Goal: Transaction & Acquisition: Purchase product/service

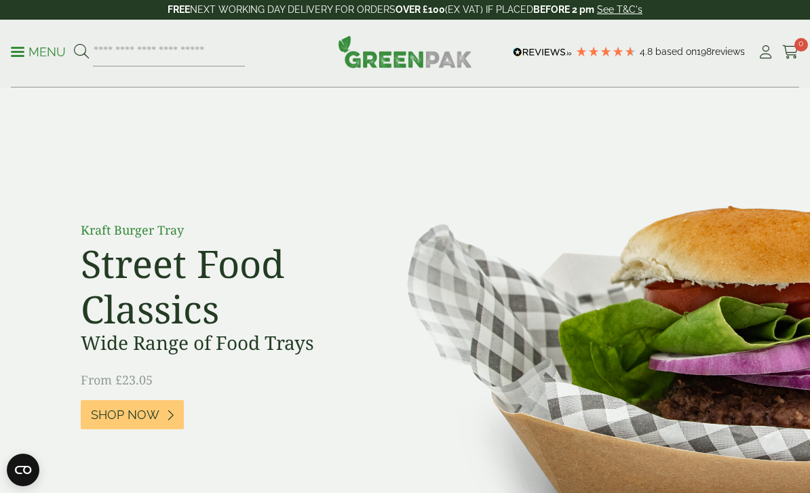
click at [25, 58] on p "Menu" at bounding box center [38, 52] width 55 height 16
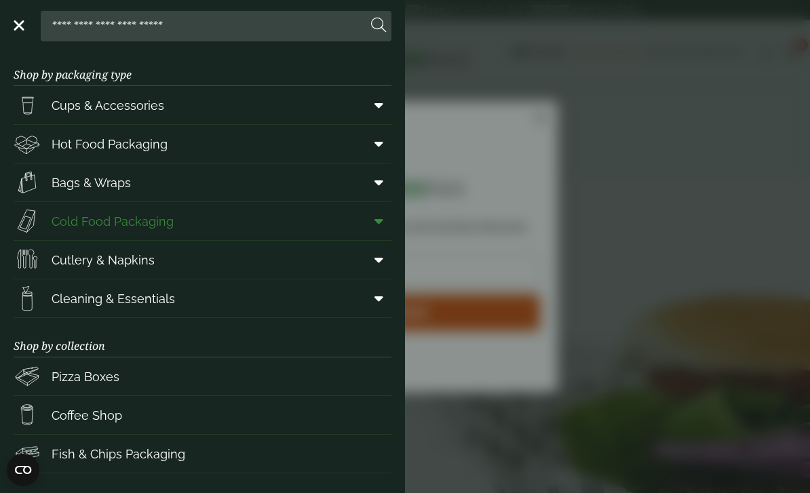
click at [380, 218] on icon at bounding box center [378, 221] width 9 height 14
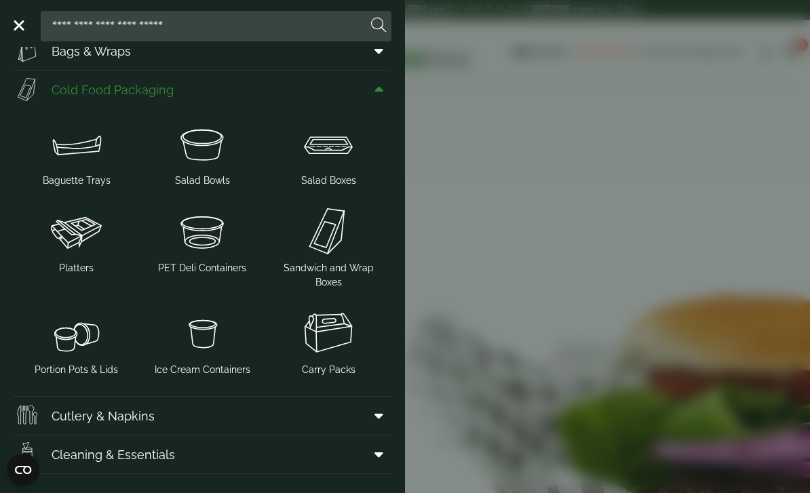
scroll to position [132, 0]
click at [203, 239] on img at bounding box center [202, 230] width 115 height 54
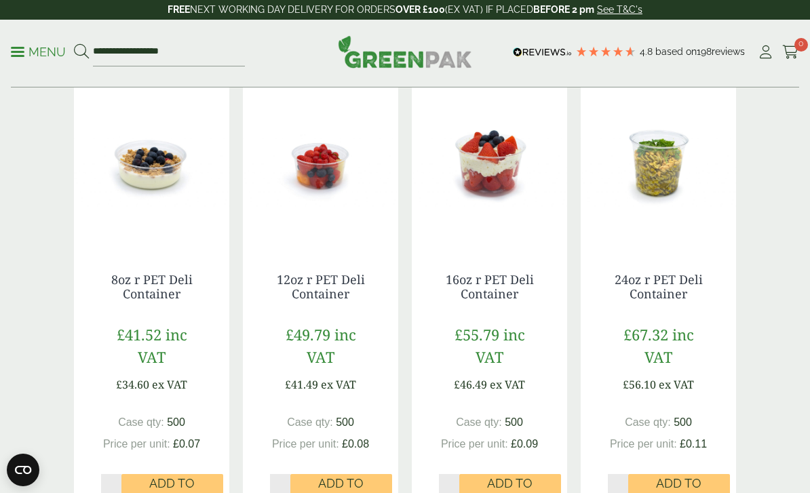
scroll to position [301, 0]
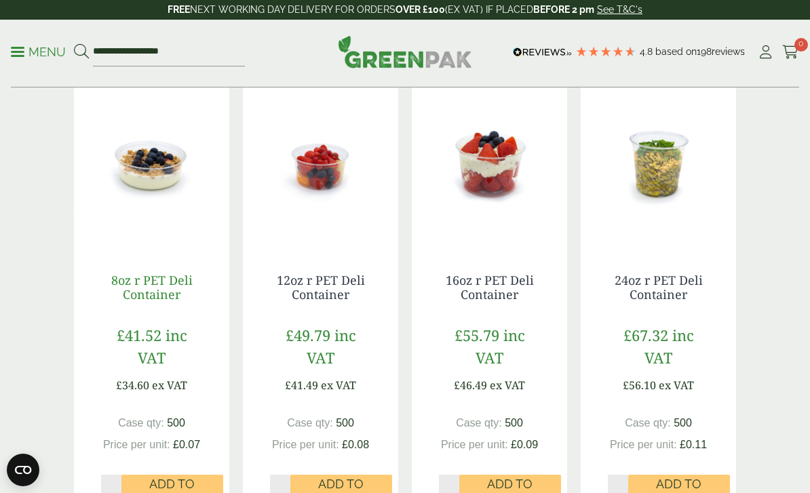
click at [167, 272] on link "8oz r PET Deli Container" at bounding box center [151, 287] width 81 height 31
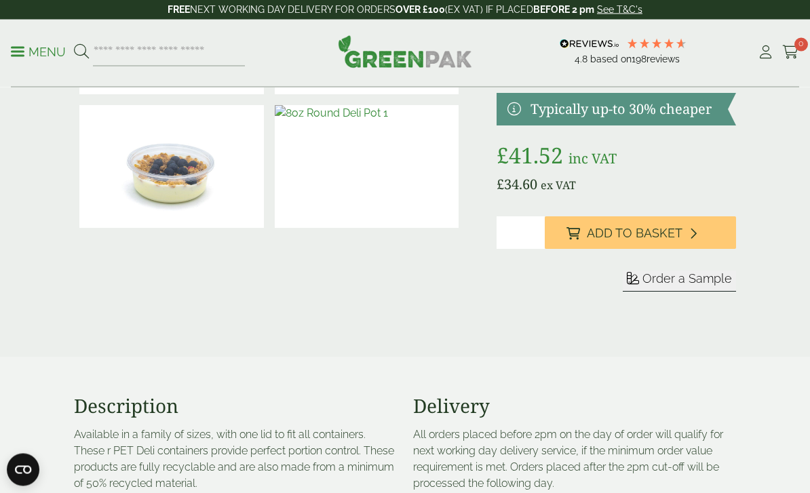
scroll to position [127, 0]
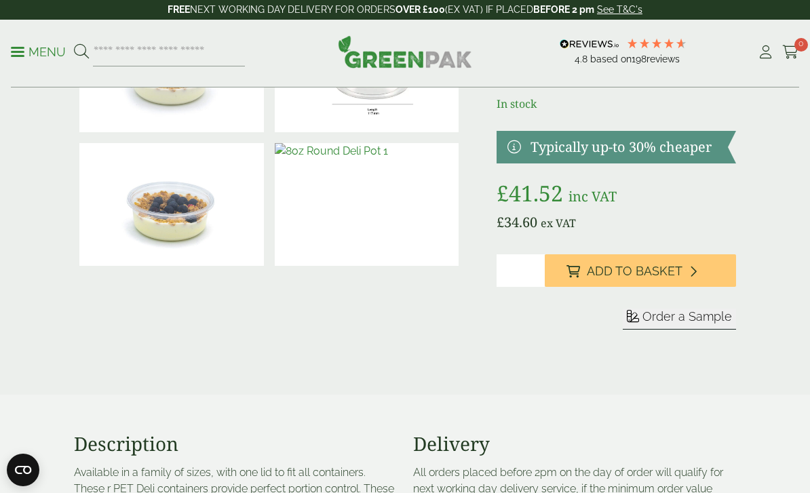
click at [687, 323] on button "Order a Sample" at bounding box center [678, 319] width 113 height 21
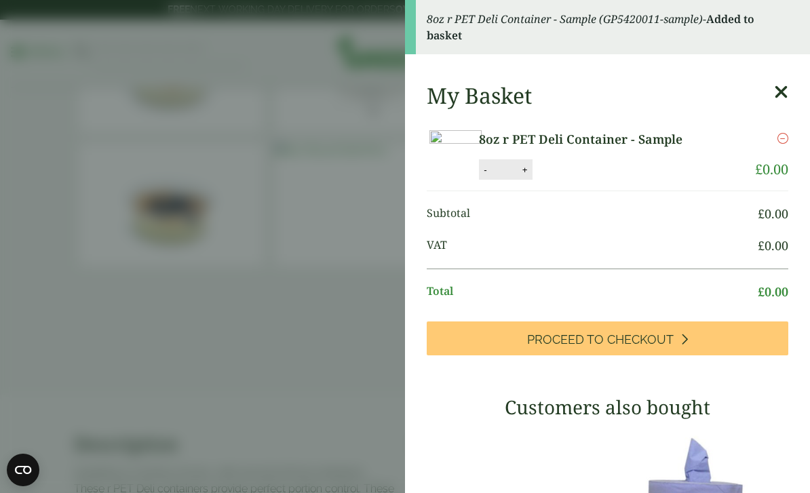
click at [316, 126] on aside "8oz r PET Deli Container - Sample (GP5420011-sample) - Added to basket My Baske…" at bounding box center [405, 246] width 810 height 493
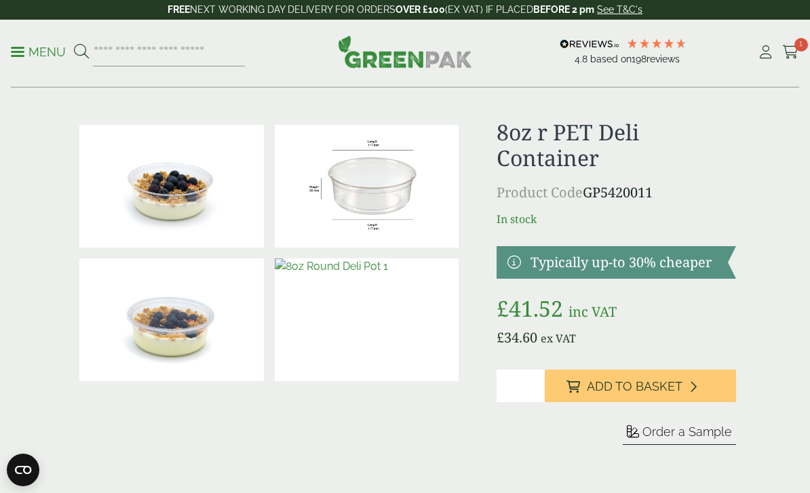
scroll to position [0, 0]
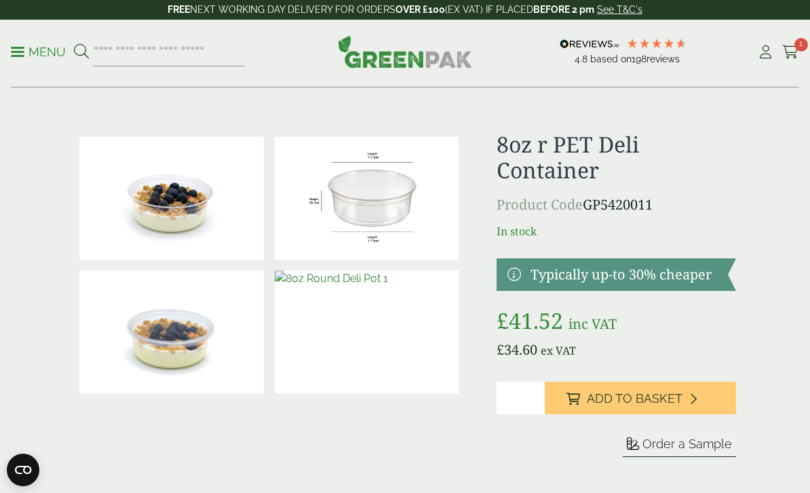
click at [31, 48] on p "Menu" at bounding box center [38, 52] width 55 height 16
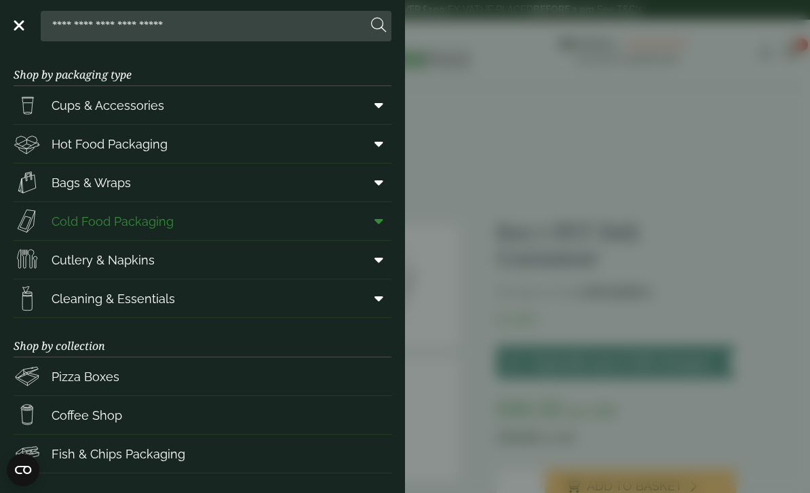
click at [379, 220] on icon at bounding box center [378, 221] width 9 height 14
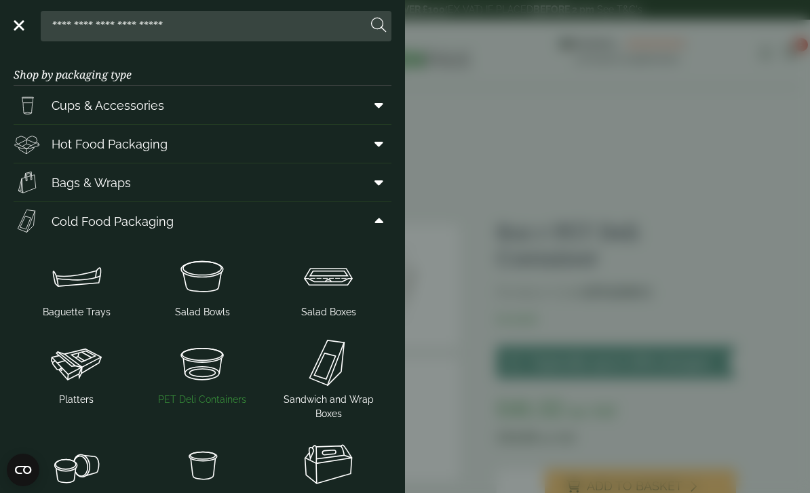
click at [199, 371] on img at bounding box center [202, 363] width 115 height 54
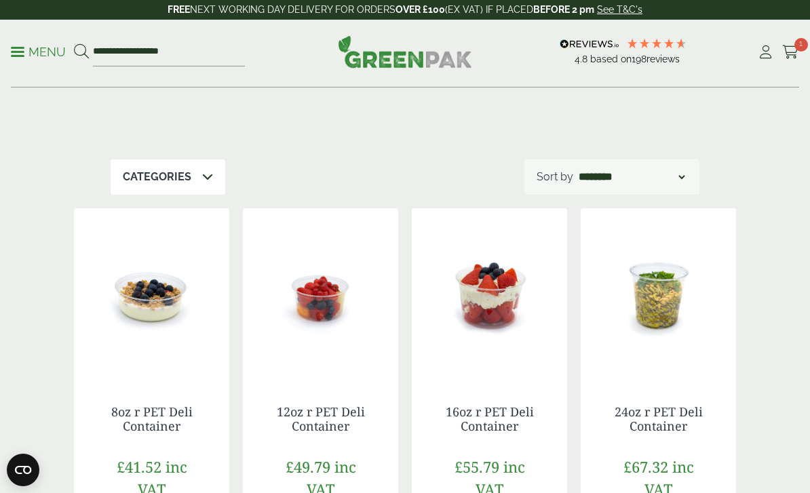
scroll to position [170, 0]
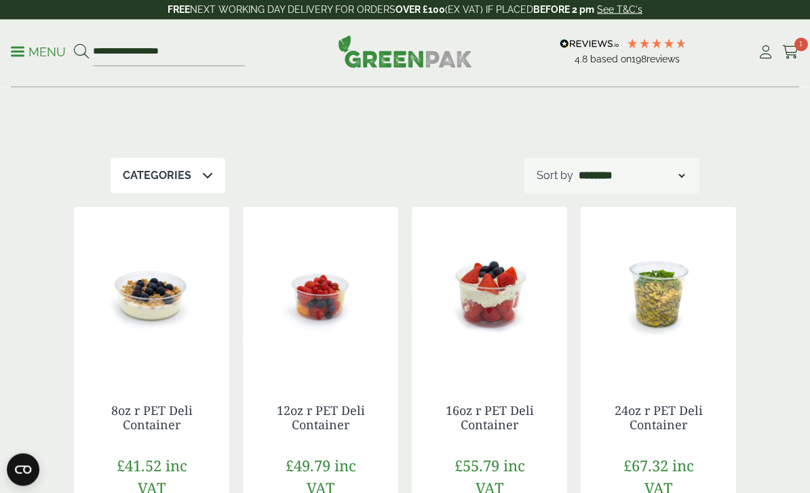
click at [326, 290] on img at bounding box center [320, 292] width 155 height 170
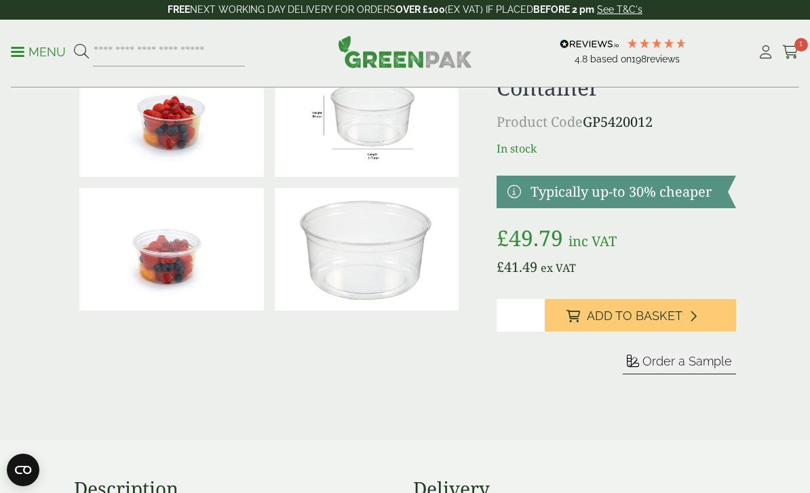
click at [694, 365] on span "Order a Sample" at bounding box center [687, 361] width 90 height 14
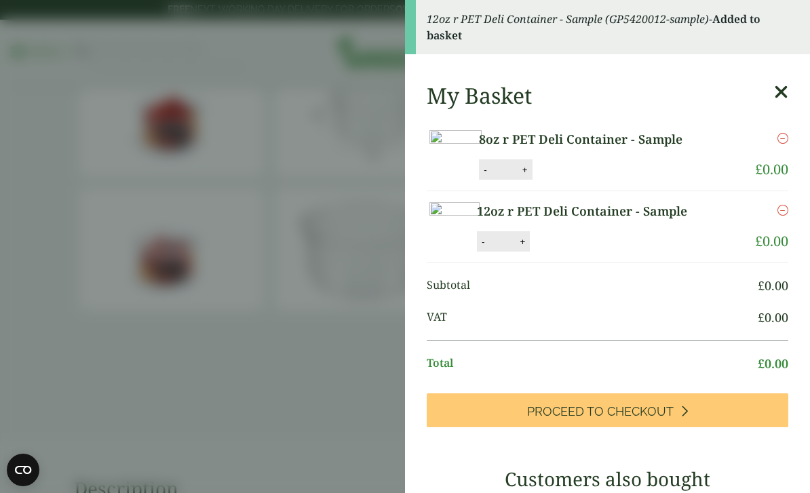
click at [264, 288] on aside "12oz r PET Deli Container - Sample (GP5420012-sample) - Added to basket My Bask…" at bounding box center [405, 246] width 810 height 493
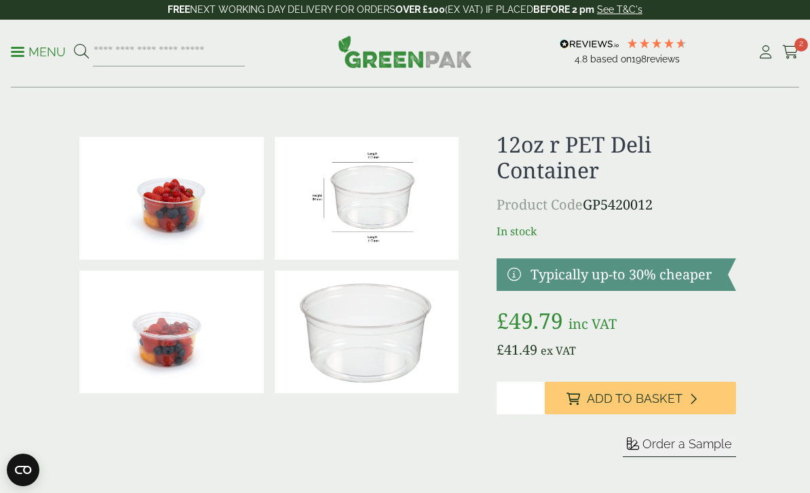
click at [31, 64] on ul "Menu" at bounding box center [128, 52] width 234 height 28
click at [37, 49] on p "Menu" at bounding box center [38, 52] width 55 height 16
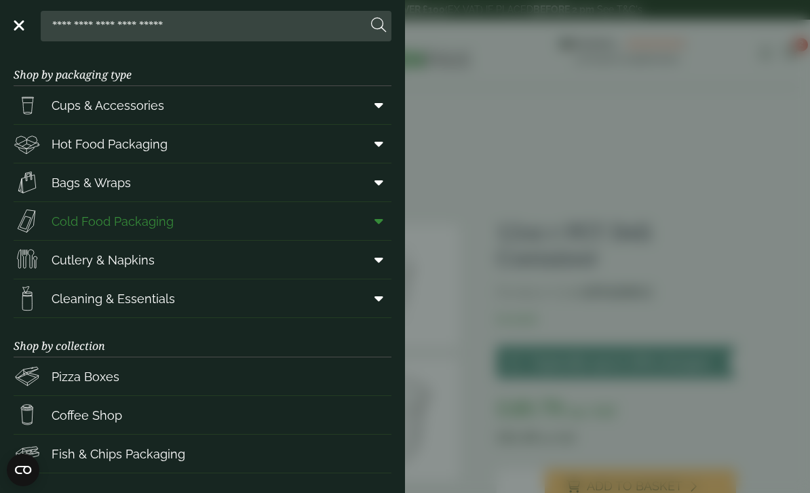
click at [384, 220] on span at bounding box center [376, 221] width 31 height 26
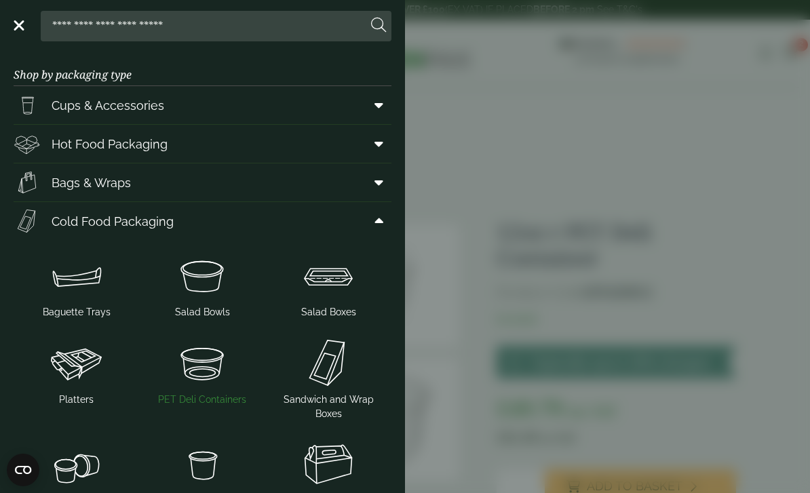
click at [223, 367] on img at bounding box center [202, 363] width 115 height 54
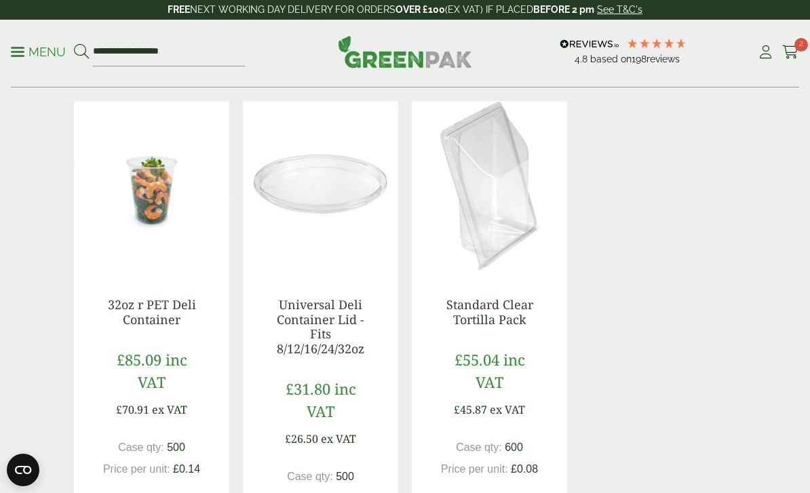
scroll to position [765, 0]
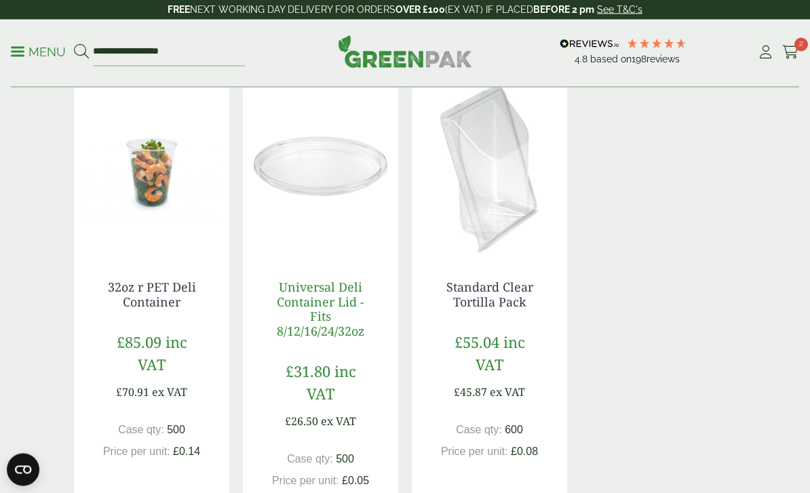
click at [311, 293] on link "Universal Deli Container Lid - Fits 8/12/16/24/32oz" at bounding box center [320, 309] width 87 height 60
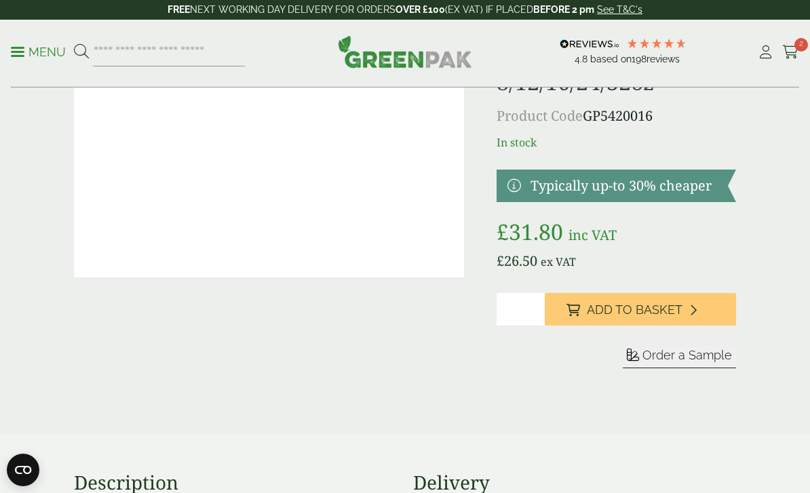
click at [673, 356] on span "Order a Sample" at bounding box center [687, 355] width 90 height 14
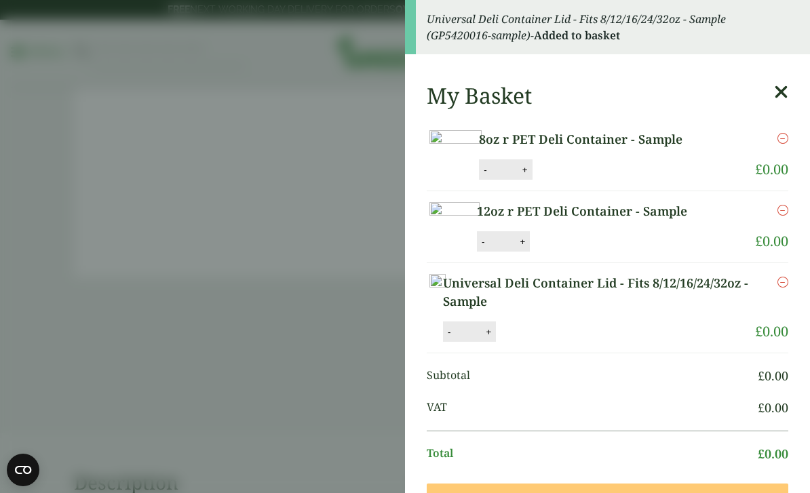
click at [287, 337] on aside "Universal Deli Container Lid - Fits 8/12/16/24/32oz - Sample (GP5420016-sample)…" at bounding box center [405, 246] width 810 height 493
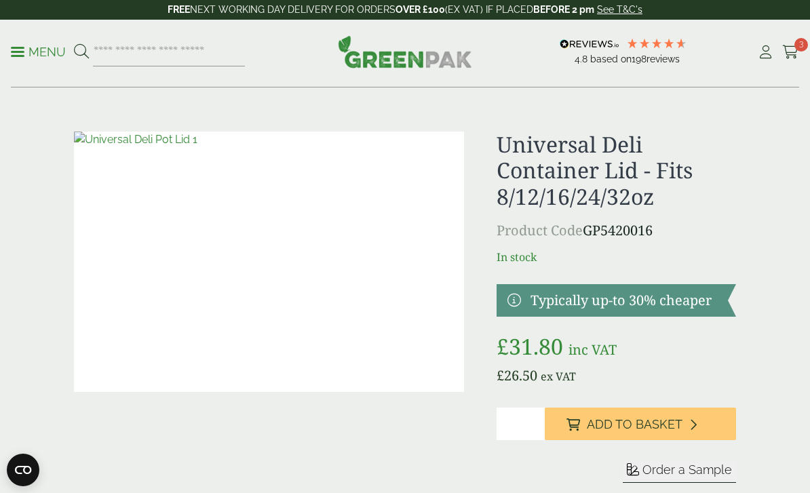
click at [14, 42] on ul "Menu" at bounding box center [128, 52] width 234 height 28
click at [43, 53] on p "Menu" at bounding box center [38, 52] width 55 height 16
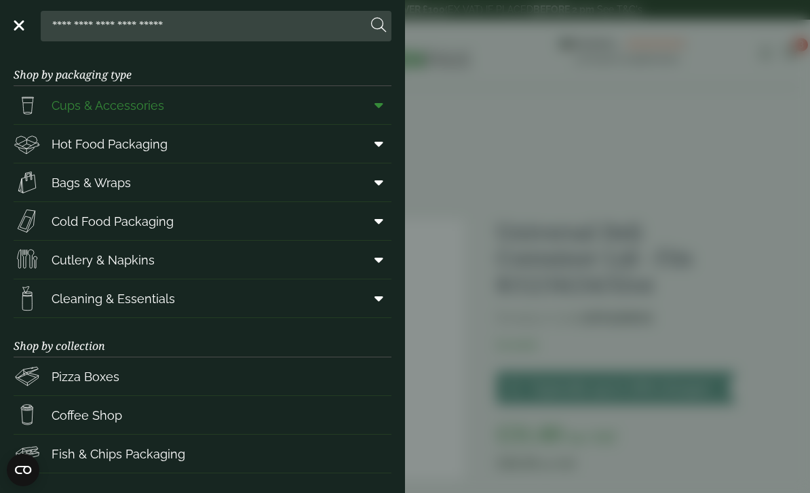
click at [380, 106] on icon at bounding box center [378, 105] width 9 height 14
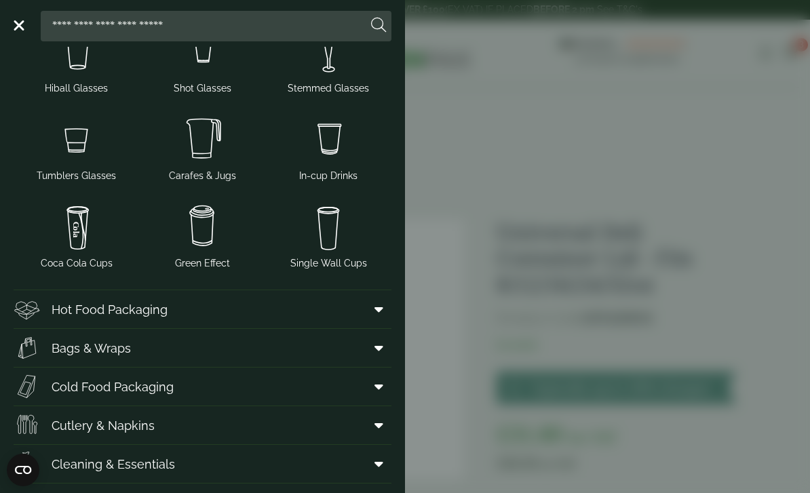
scroll to position [218, 0]
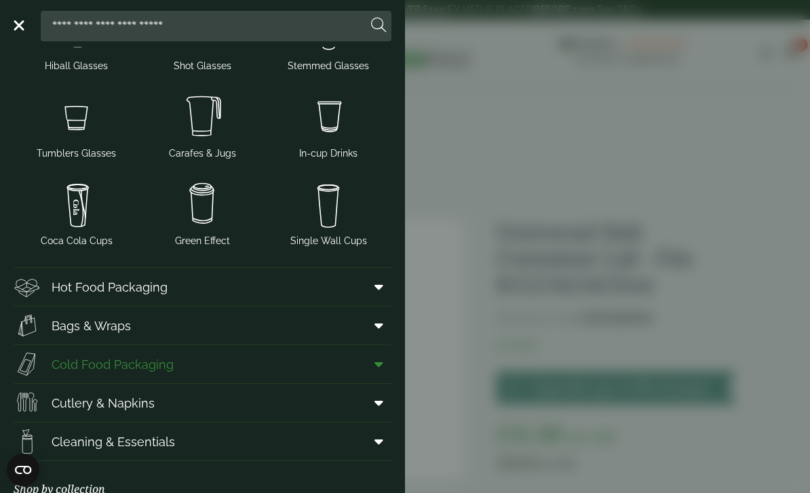
click at [379, 364] on icon at bounding box center [378, 364] width 9 height 14
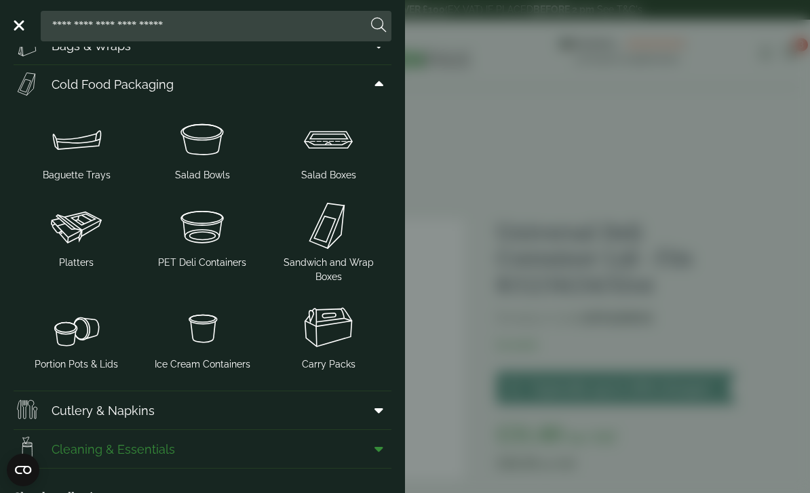
scroll to position [321, 0]
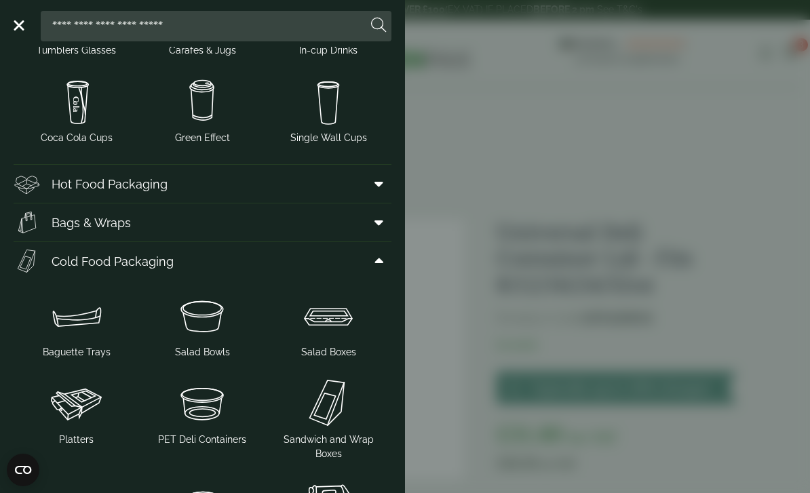
click at [503, 136] on aside "Close Shop by packaging type Cups & Accessories Hot Drink Paper Cups Smoothie C…" at bounding box center [405, 246] width 810 height 493
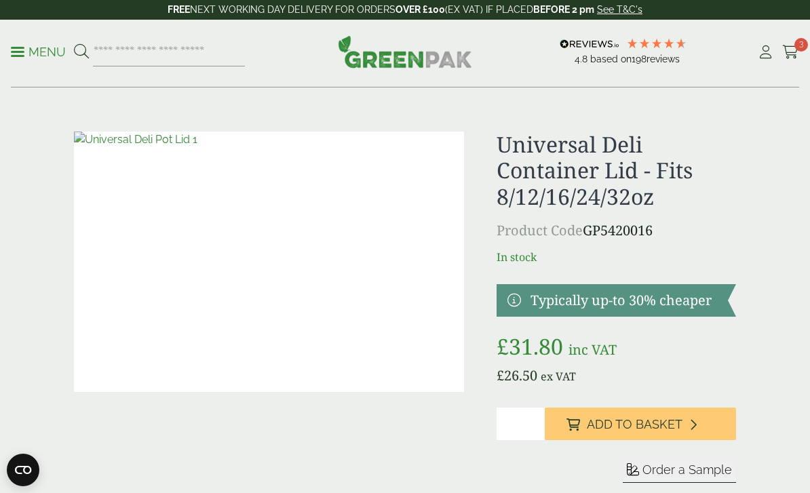
click at [43, 46] on p "Menu" at bounding box center [38, 52] width 55 height 16
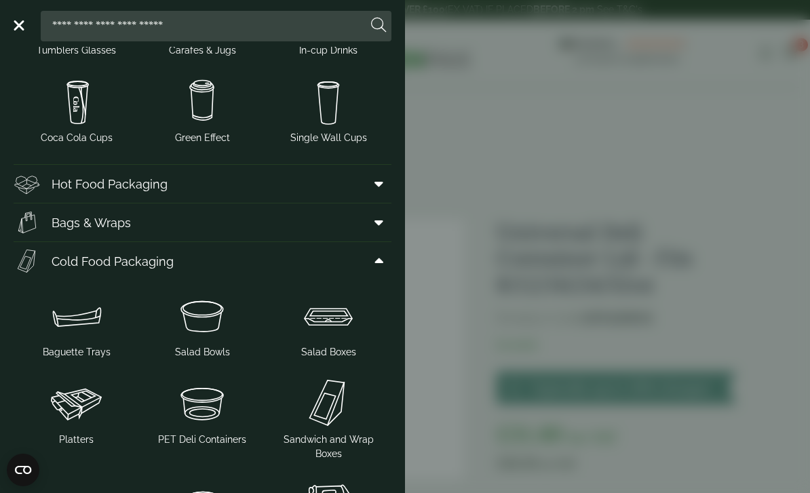
click at [488, 121] on aside "Close Shop by packaging type Cups & Accessories Hot Drink Paper Cups Smoothie C…" at bounding box center [405, 246] width 810 height 493
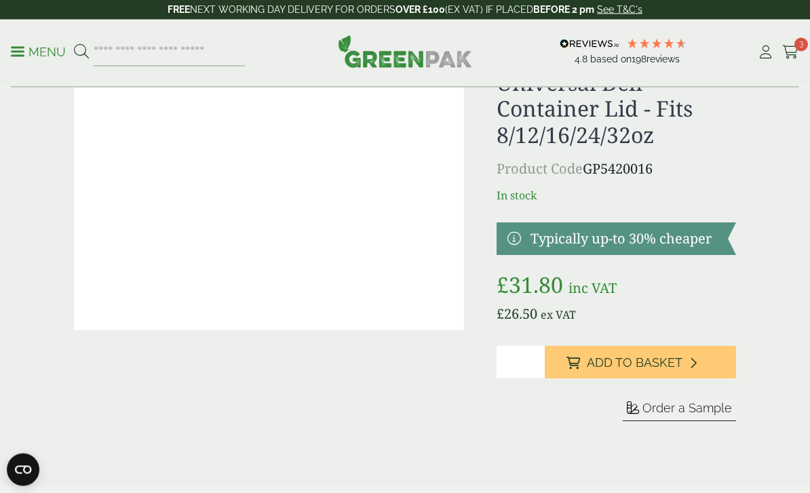
scroll to position [0, 0]
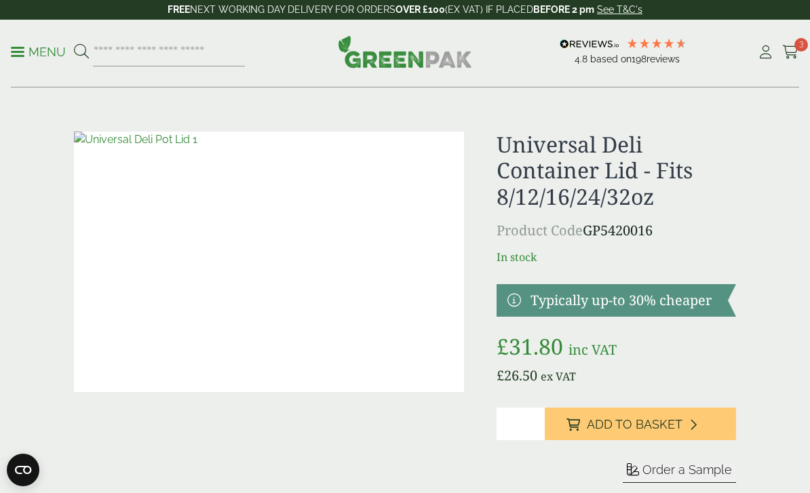
click at [24, 51] on span at bounding box center [18, 52] width 14 height 2
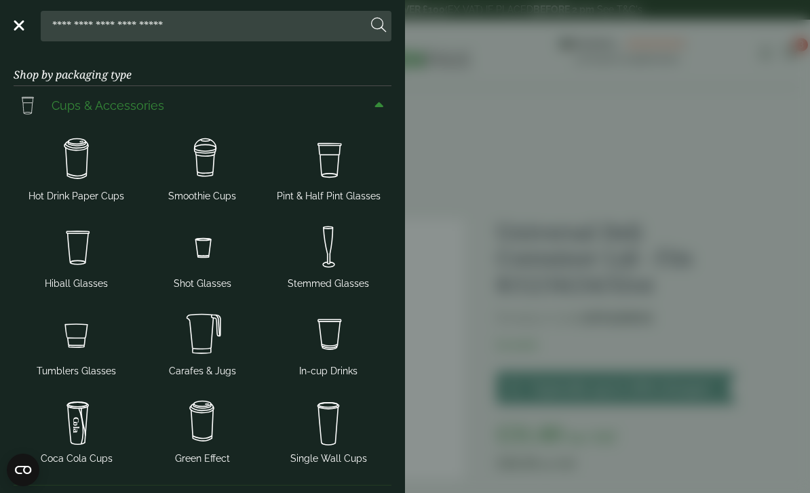
click at [378, 105] on icon at bounding box center [378, 105] width 9 height 14
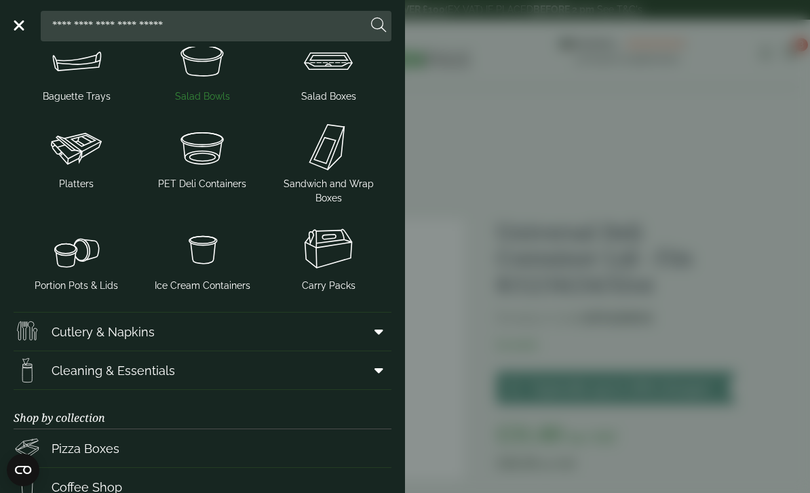
scroll to position [205, 0]
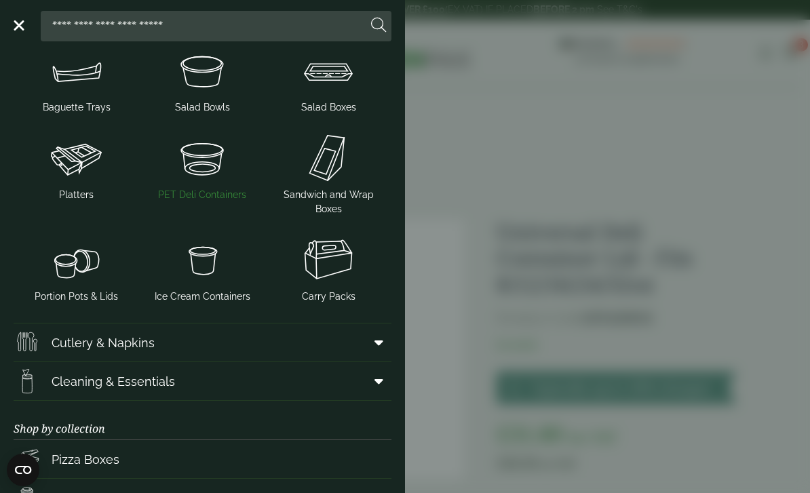
click at [197, 156] on img at bounding box center [202, 158] width 115 height 54
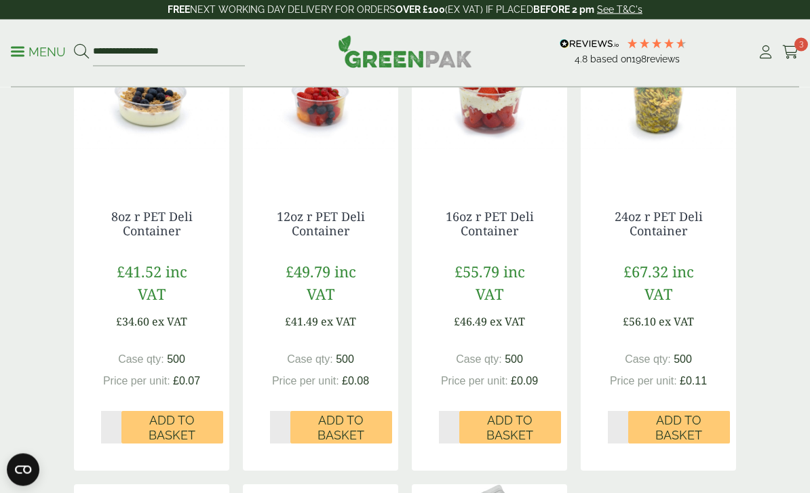
scroll to position [365, 0]
click at [494, 196] on div "16oz r PET Deli Container £55.79 inc VAT £46.49 ex VAT Case qty: 500 Price per …" at bounding box center [489, 326] width 155 height 288
click at [492, 218] on link "16oz r PET Deli Container" at bounding box center [489, 223] width 88 height 31
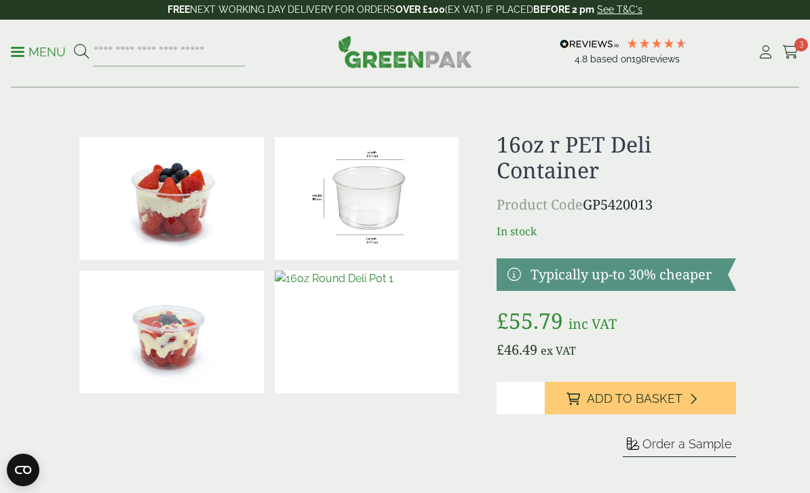
click at [656, 449] on span "Order a Sample" at bounding box center [687, 444] width 90 height 14
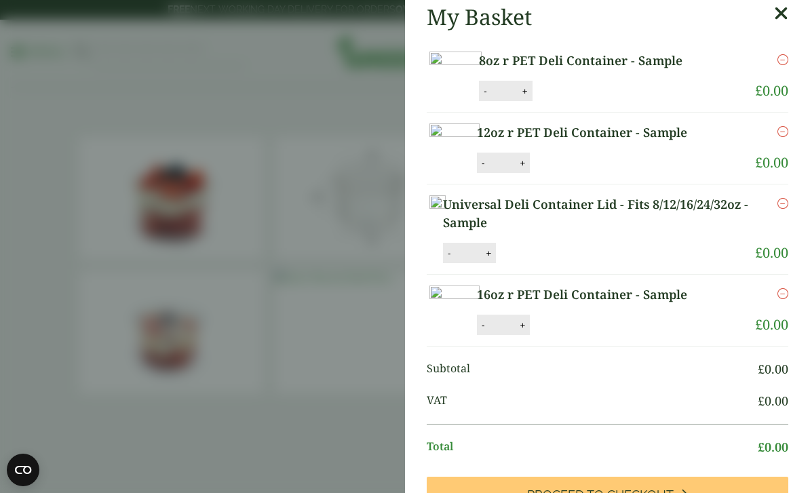
scroll to position [48, 0]
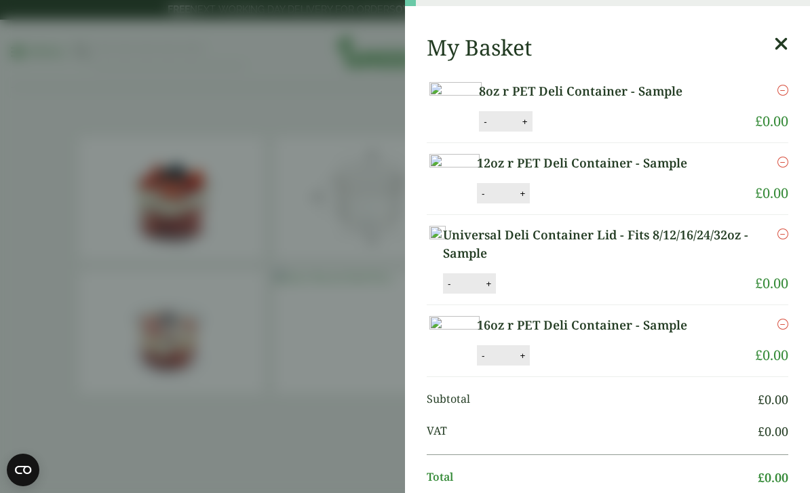
click at [784, 44] on icon at bounding box center [781, 44] width 14 height 19
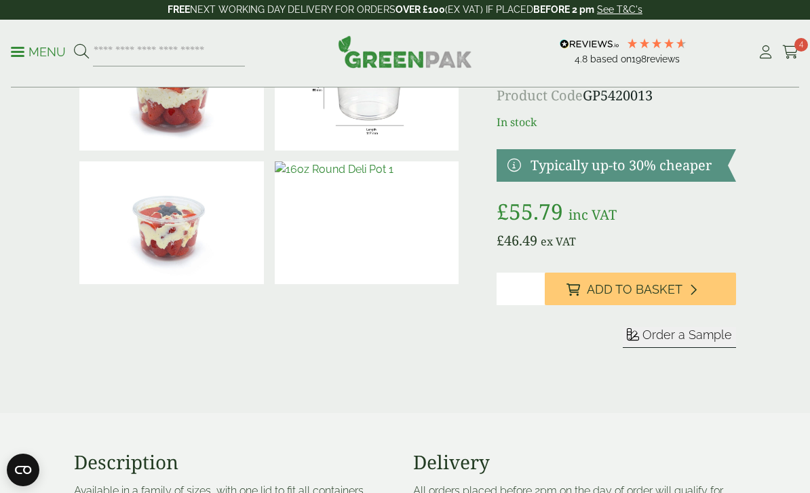
scroll to position [104, 0]
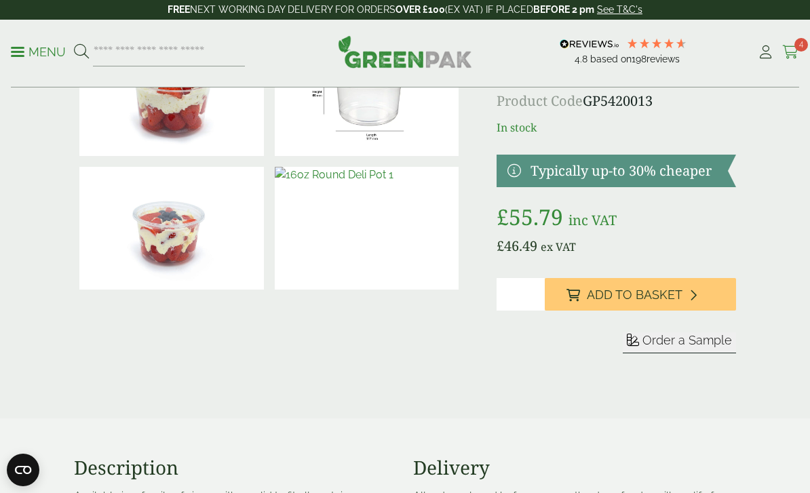
click at [793, 52] on icon at bounding box center [790, 52] width 17 height 14
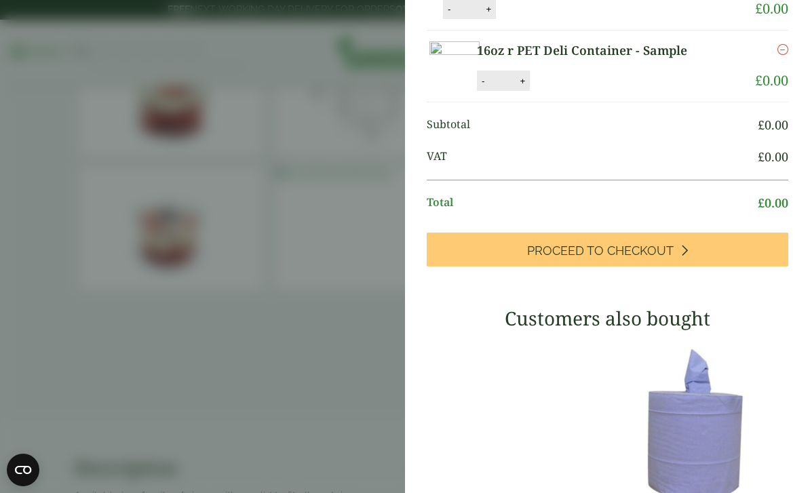
scroll to position [298, 0]
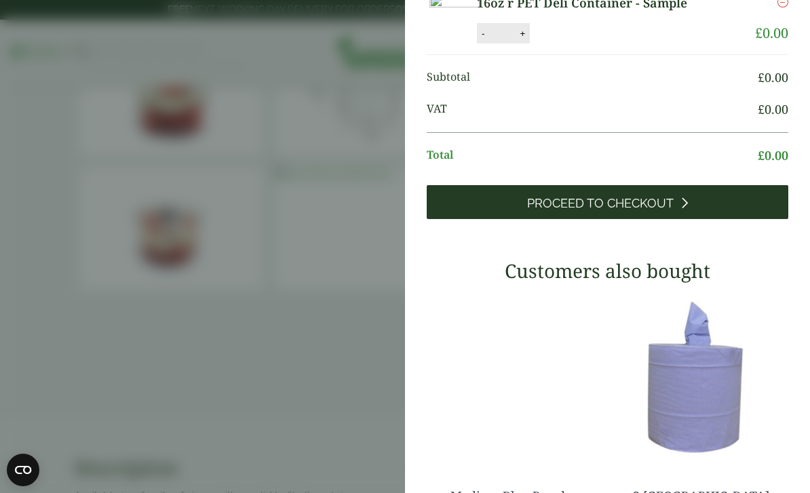
click at [587, 219] on link "Proceed to Checkout" at bounding box center [606, 202] width 361 height 34
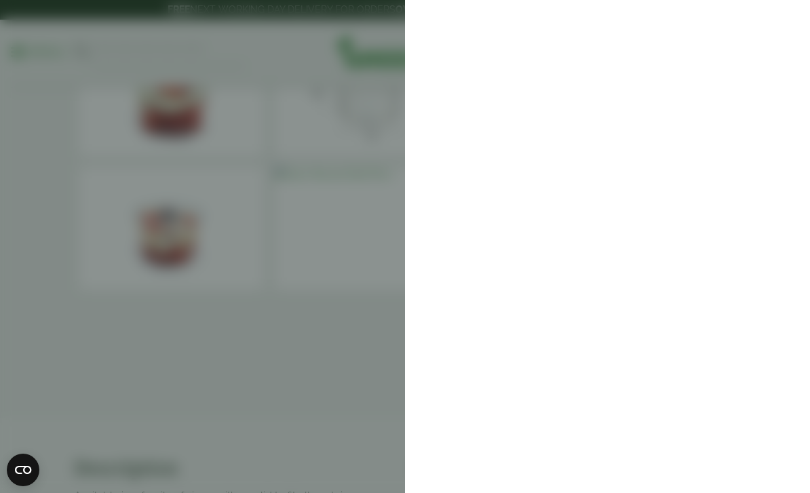
scroll to position [0, 0]
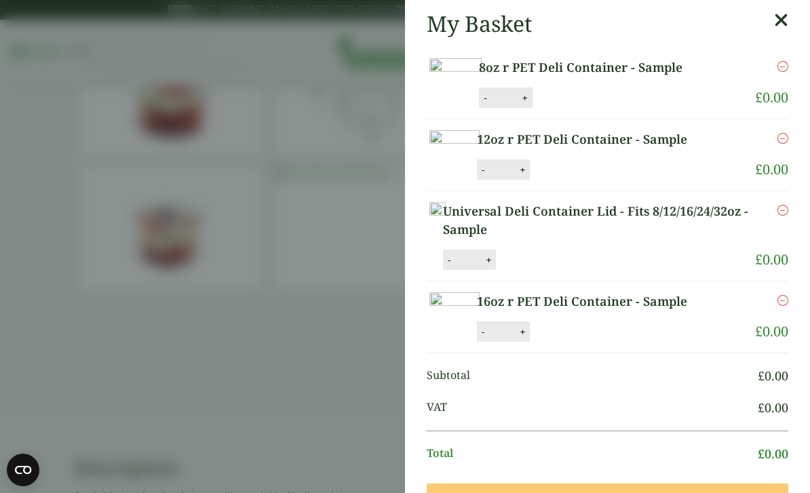
click at [372, 167] on aside "My Basket 8oz r PET Deli Container - Sample 8oz r PET Deli Container - Sample q…" at bounding box center [405, 246] width 810 height 493
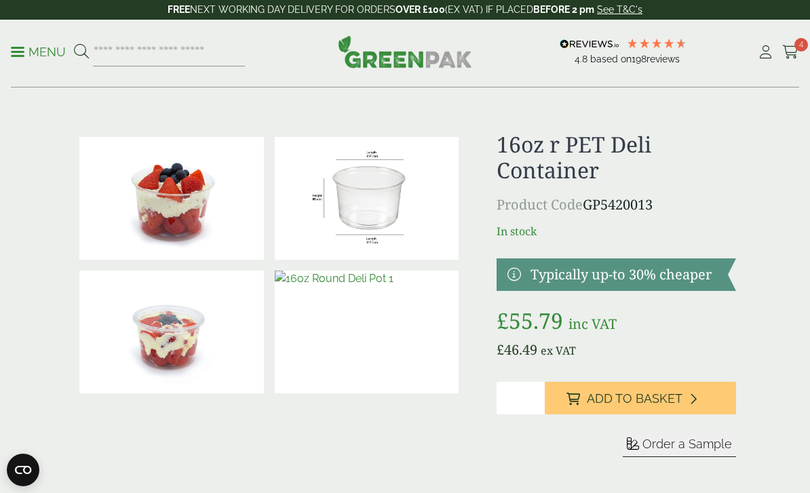
click at [39, 56] on p "Menu" at bounding box center [38, 52] width 55 height 16
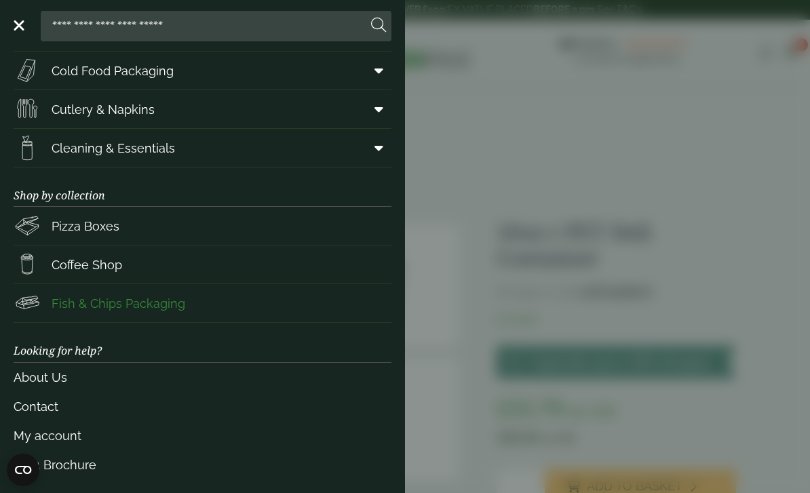
scroll to position [150, 0]
click at [45, 434] on link "My account" at bounding box center [203, 436] width 378 height 29
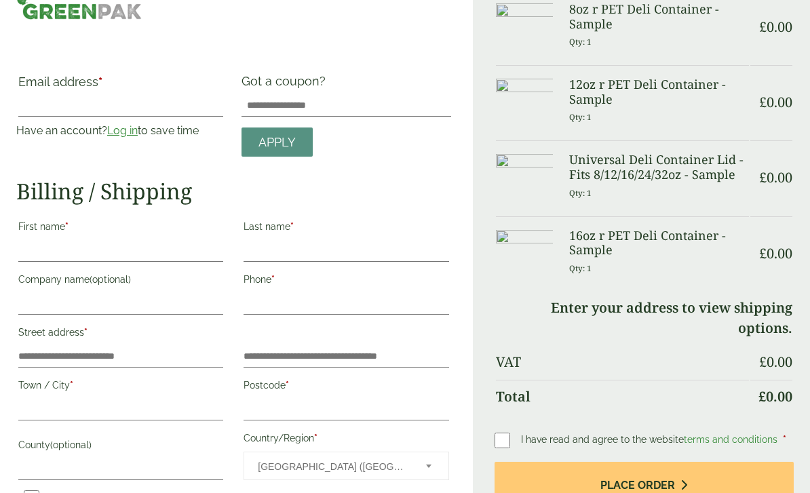
scroll to position [32, 0]
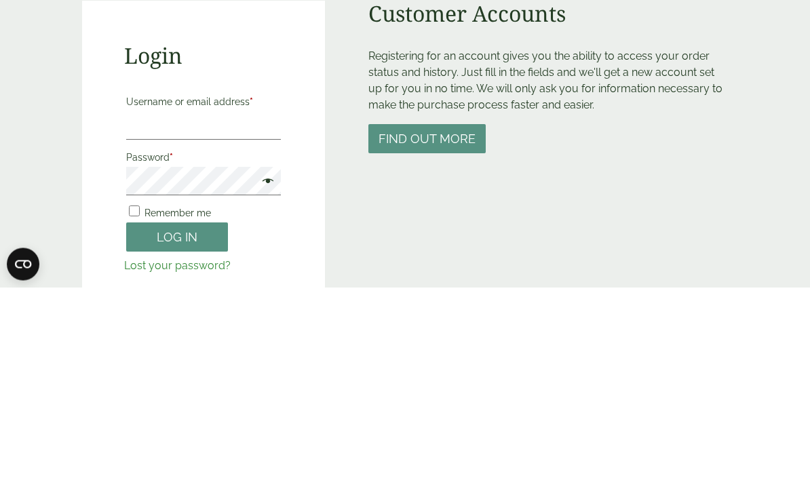
scroll to position [208, 0]
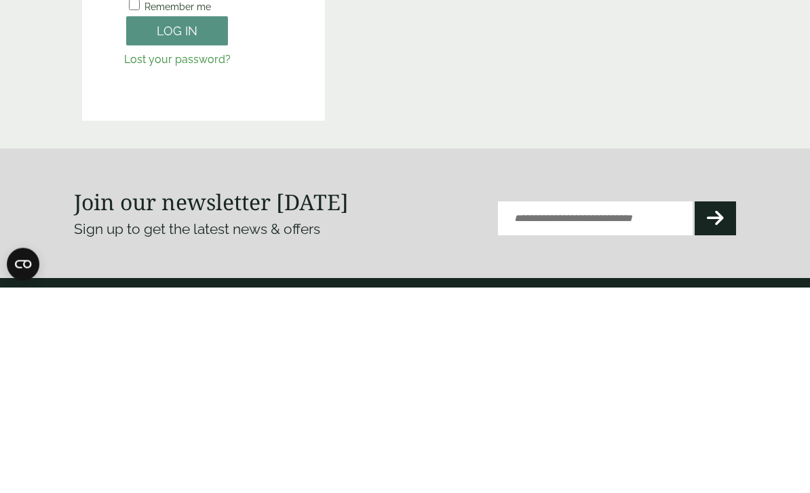
type input "**********"
click at [177, 236] on button "Log in" at bounding box center [177, 236] width 102 height 29
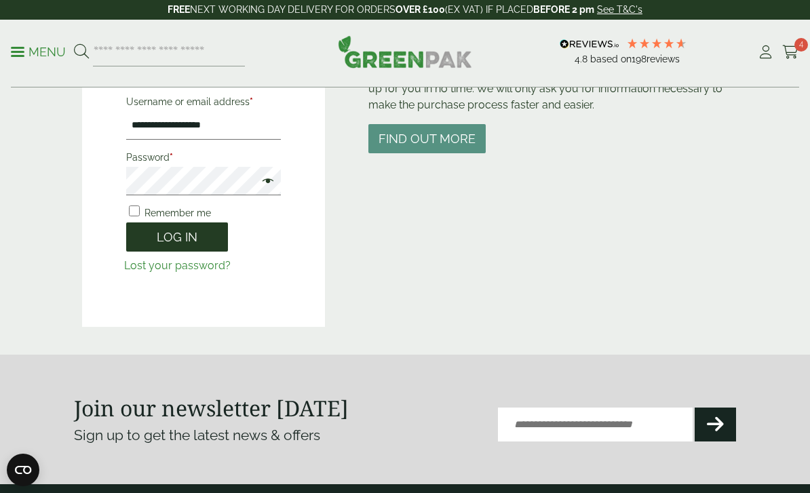
click at [203, 234] on button "Log in" at bounding box center [177, 236] width 102 height 29
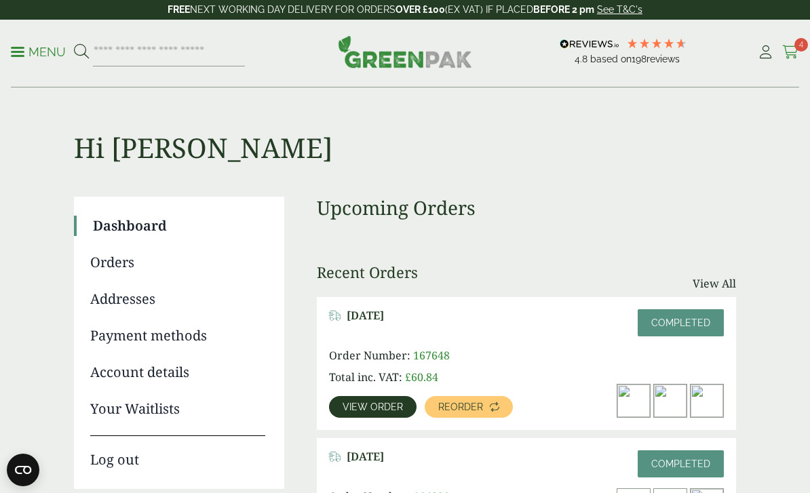
click at [792, 51] on icon at bounding box center [790, 52] width 17 height 14
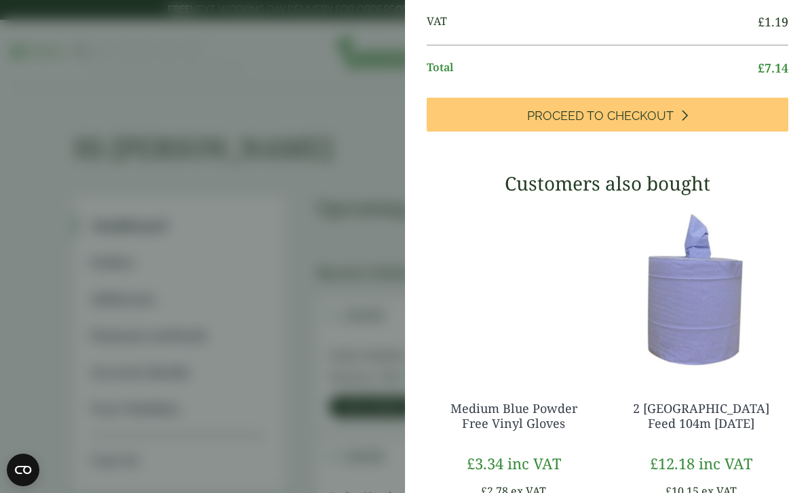
scroll to position [397, 0]
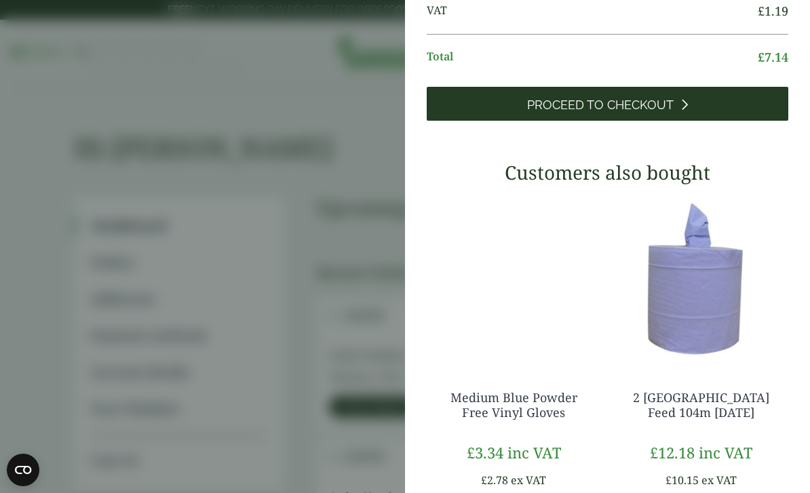
click at [595, 113] on span "Proceed to Checkout" at bounding box center [600, 105] width 146 height 15
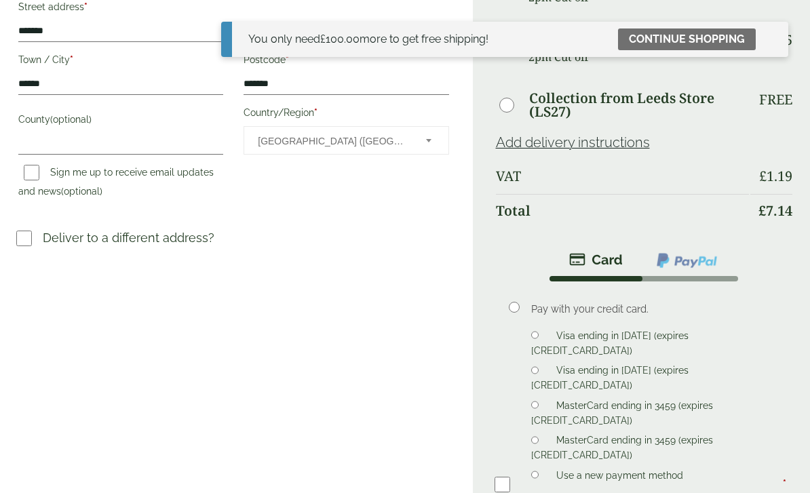
scroll to position [363, 0]
